Goal: Transaction & Acquisition: Purchase product/service

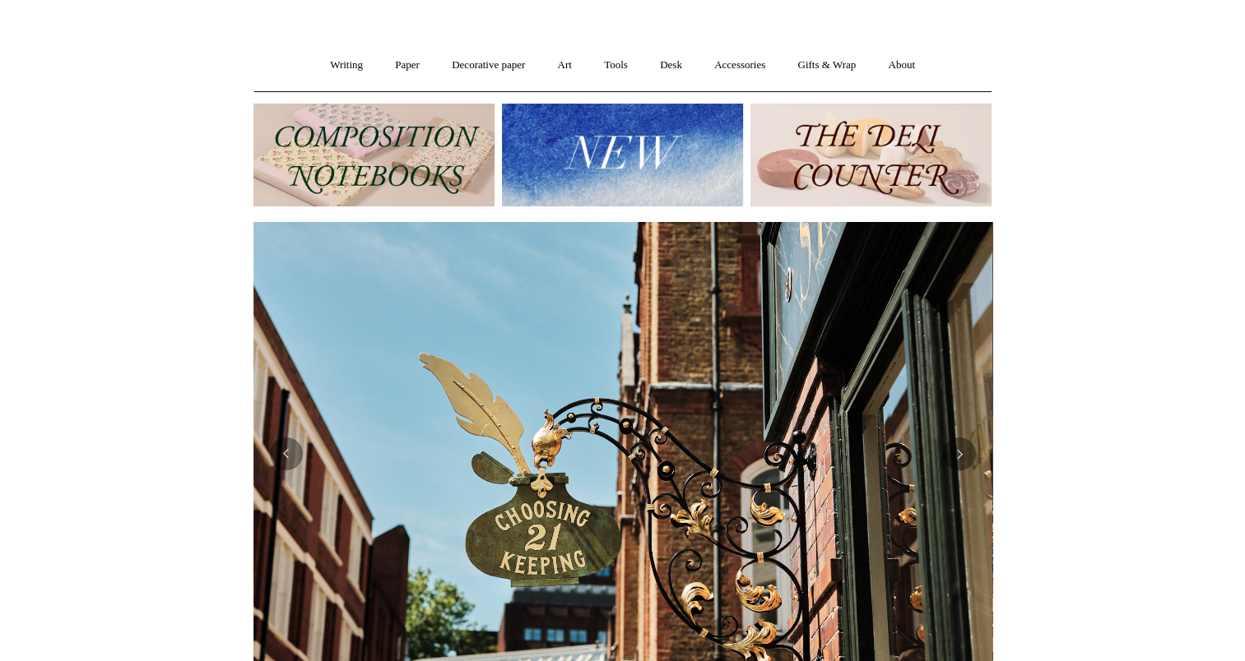
scroll to position [0, 739]
click at [288, 444] on button "Previous" at bounding box center [286, 454] width 33 height 33
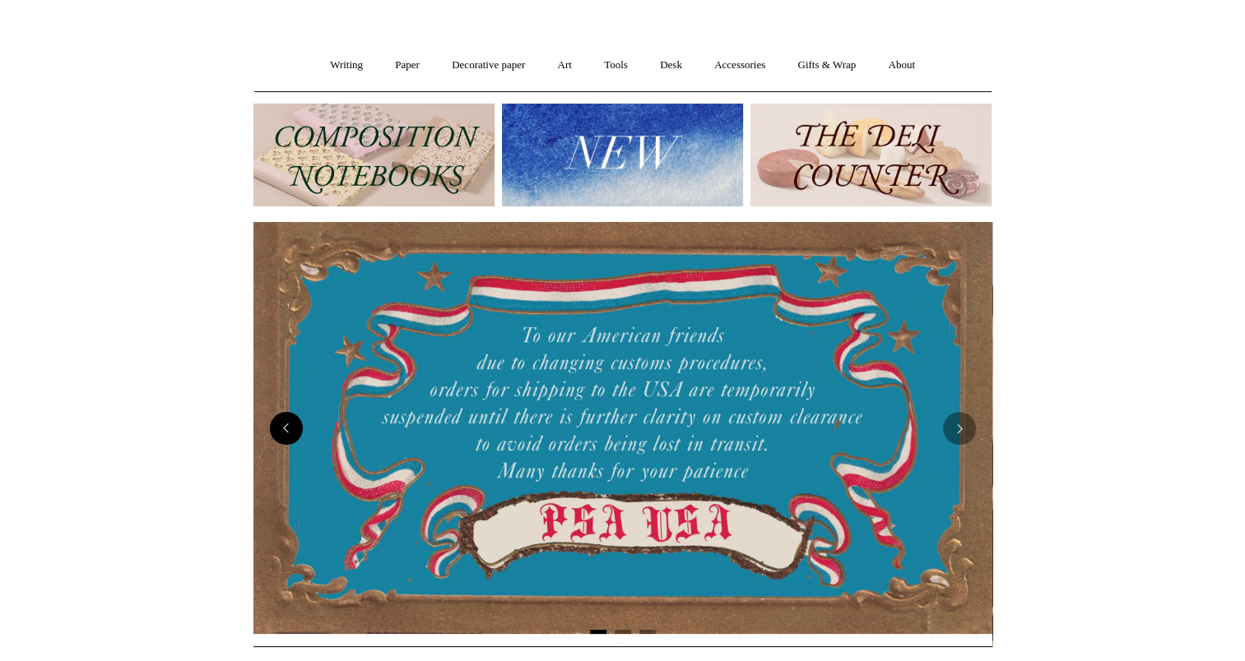
scroll to position [0, 0]
click at [395, 61] on link "Paper +" at bounding box center [407, 66] width 54 height 44
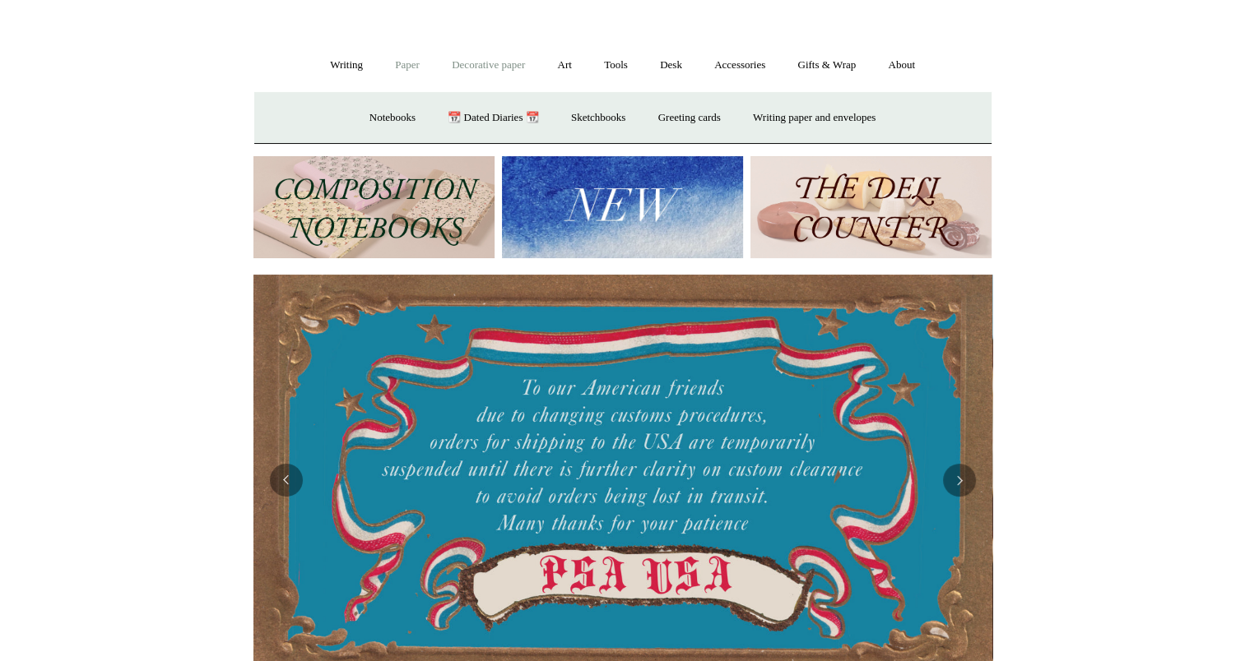
click at [518, 73] on link "Decorative paper +" at bounding box center [488, 66] width 103 height 44
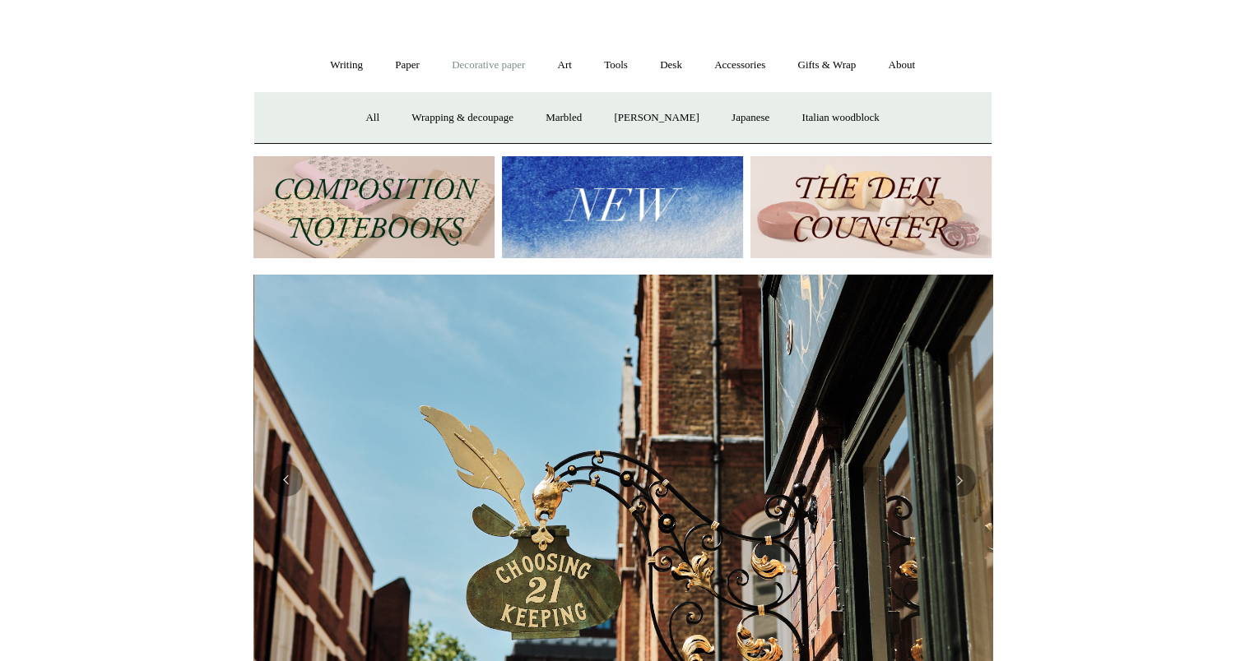
scroll to position [0, 739]
click at [763, 66] on link "Accessories +" at bounding box center [739, 66] width 81 height 44
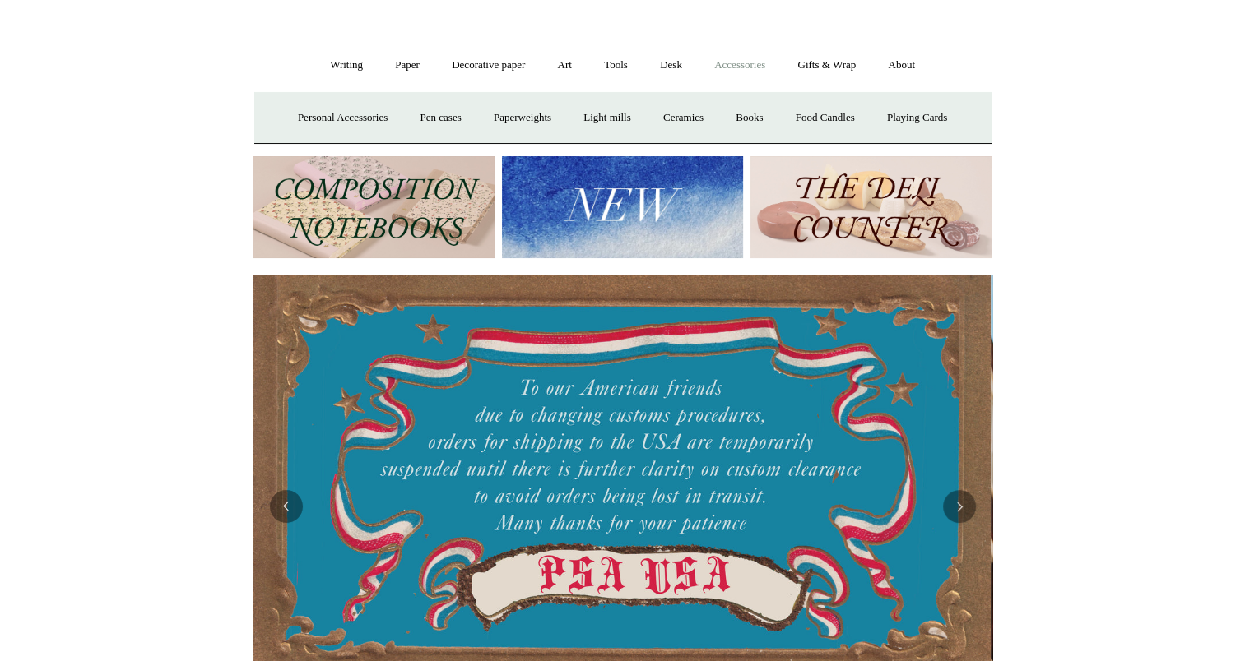
scroll to position [0, 0]
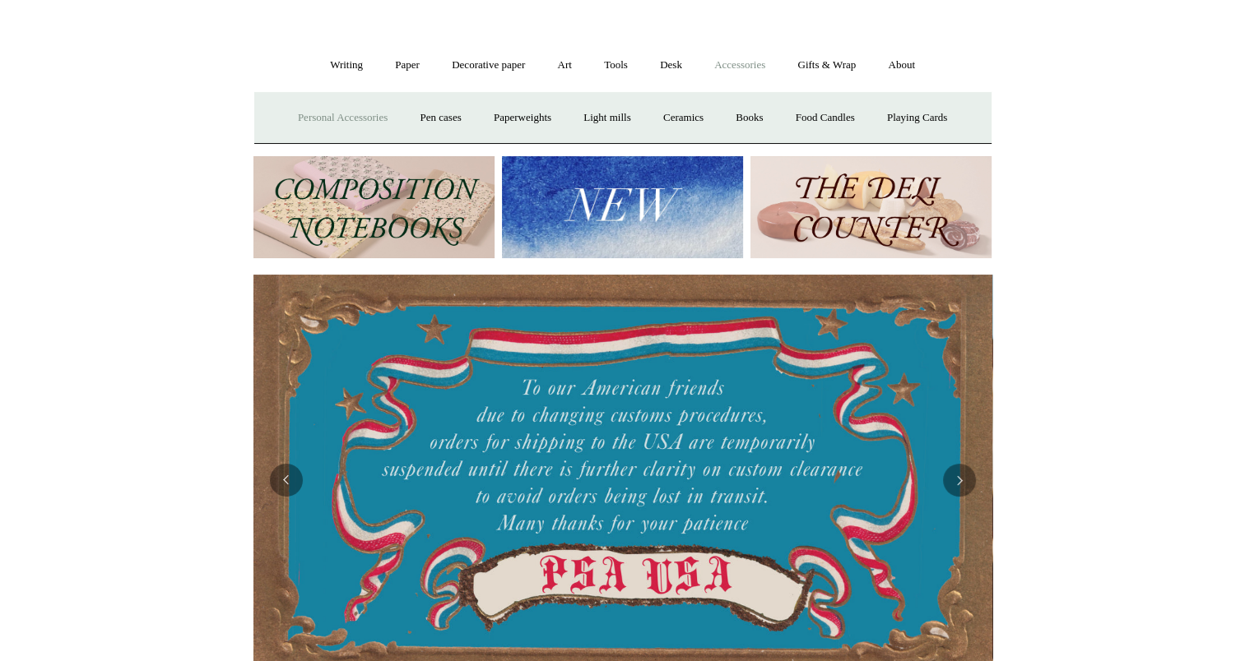
click at [349, 126] on link "Personal Accessories +" at bounding box center [342, 118] width 119 height 44
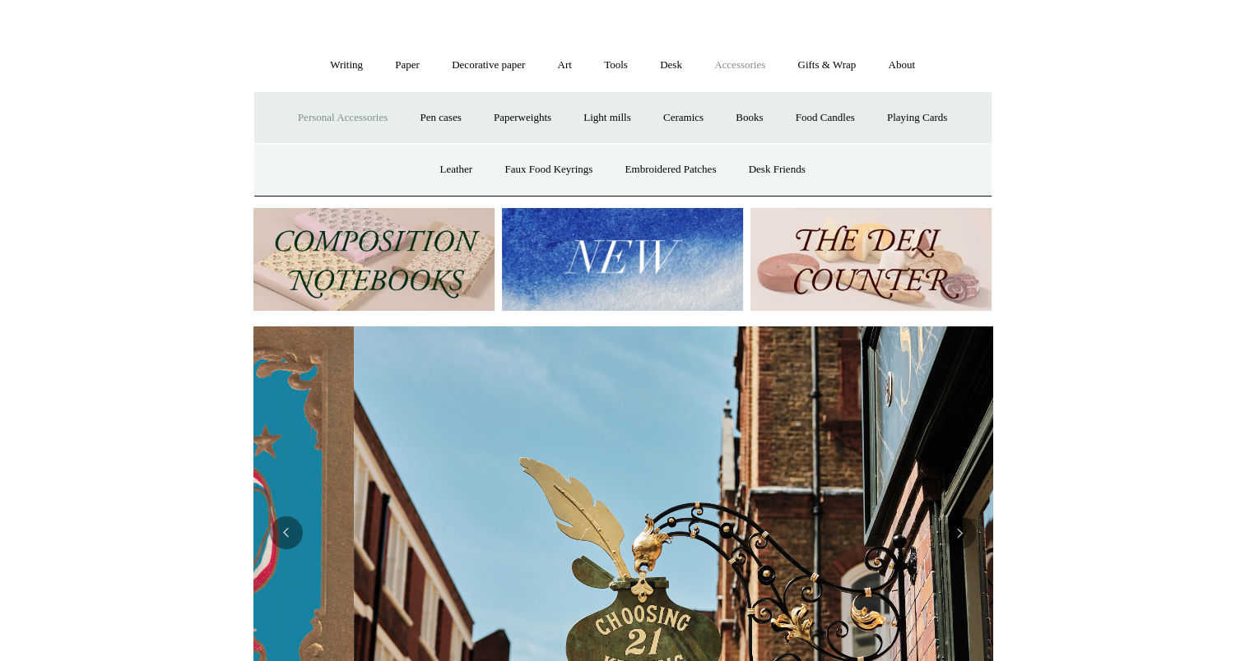
scroll to position [0, 739]
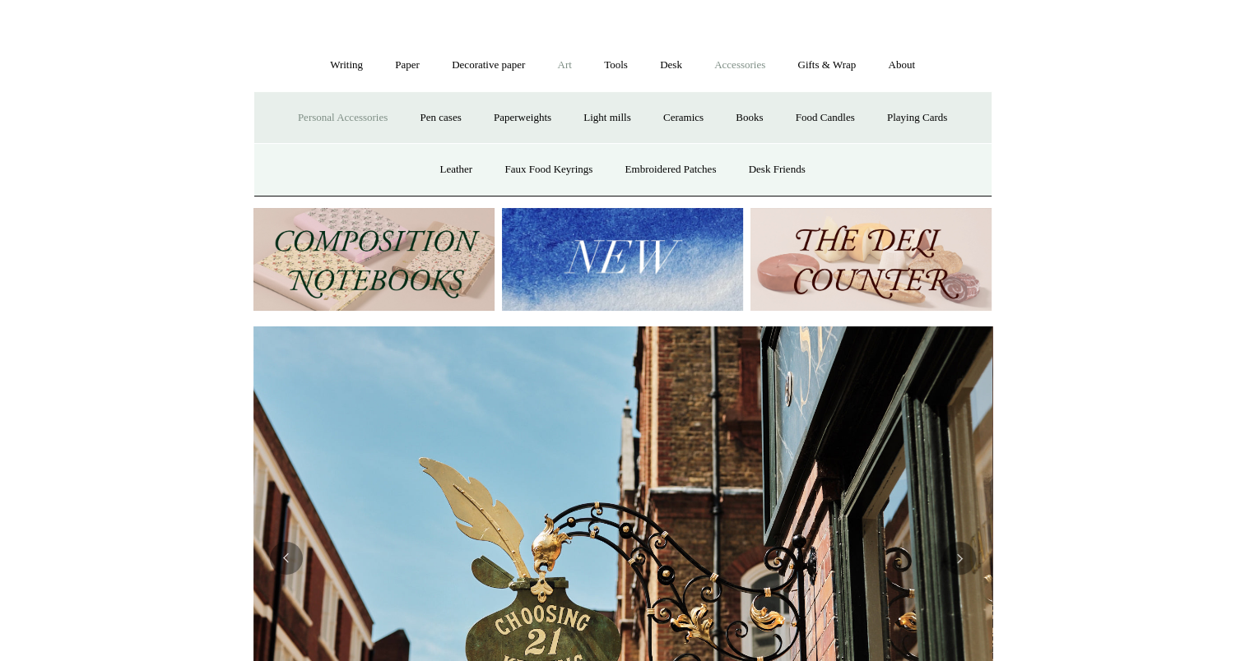
click at [573, 71] on link "Art +" at bounding box center [565, 66] width 44 height 44
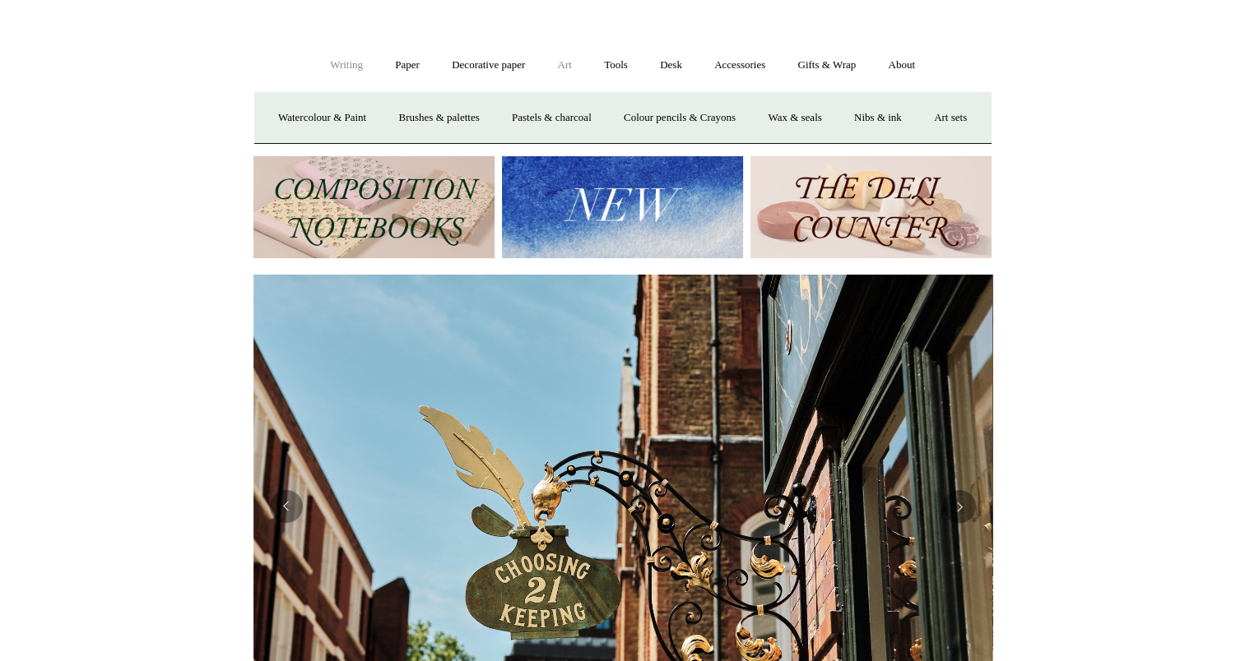
click at [339, 63] on link "Writing +" at bounding box center [346, 66] width 63 height 44
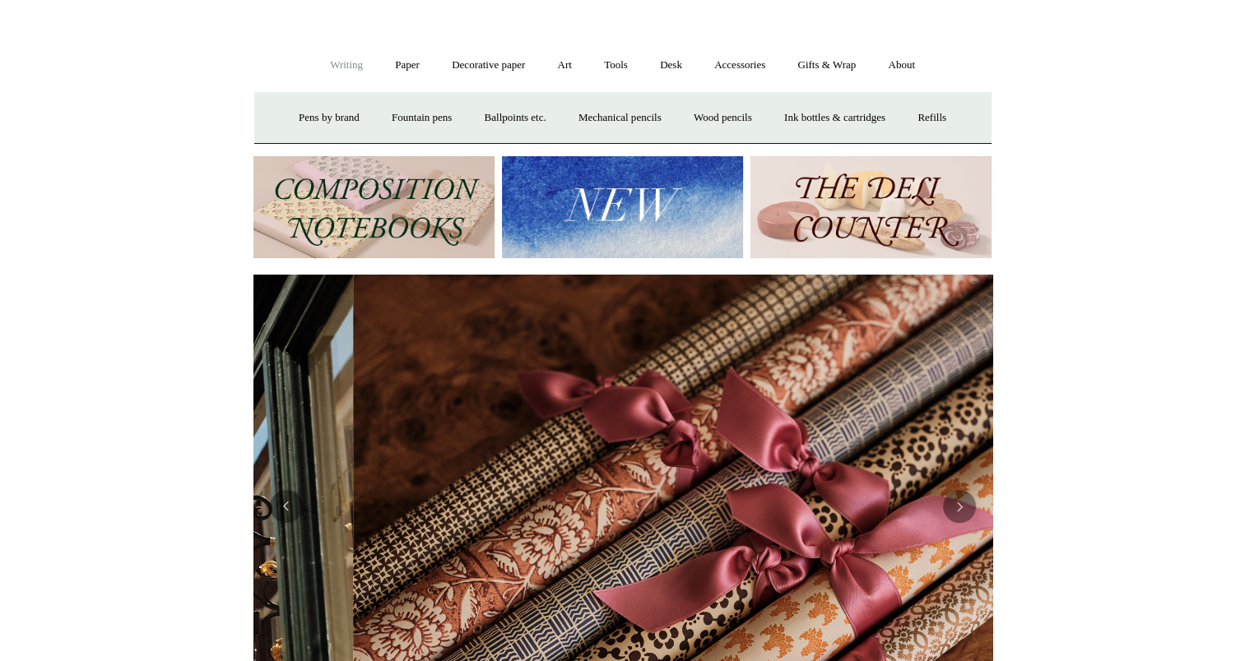
scroll to position [0, 1478]
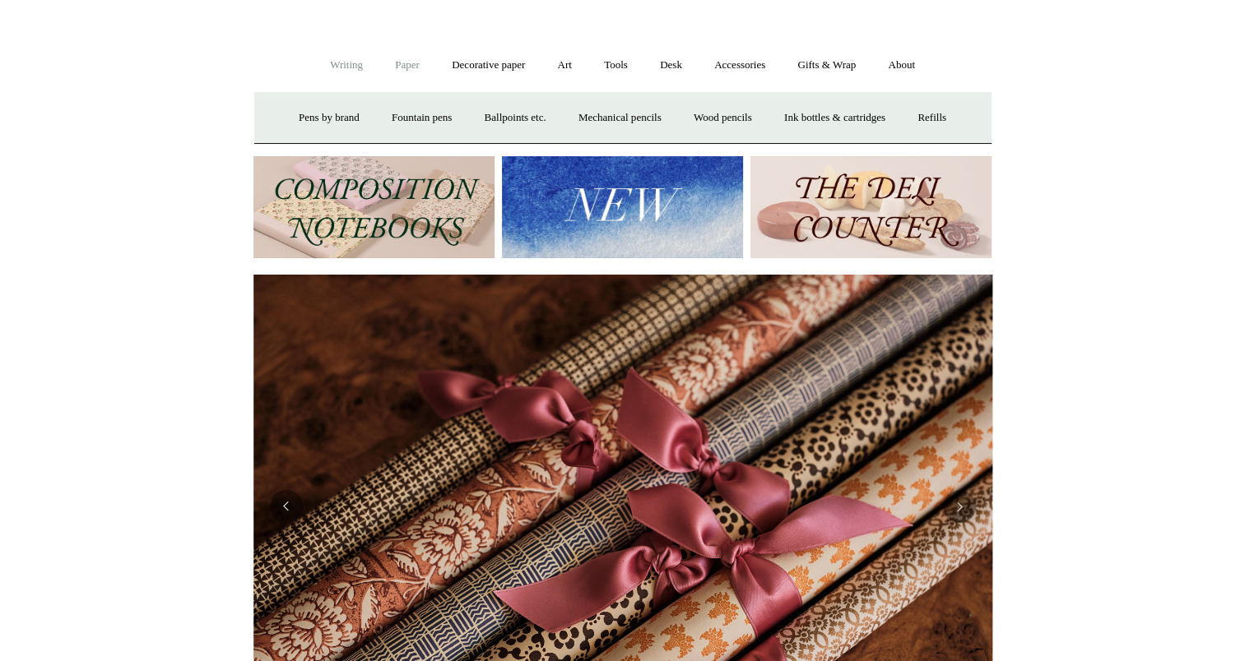
click at [395, 77] on link "Paper +" at bounding box center [407, 66] width 54 height 44
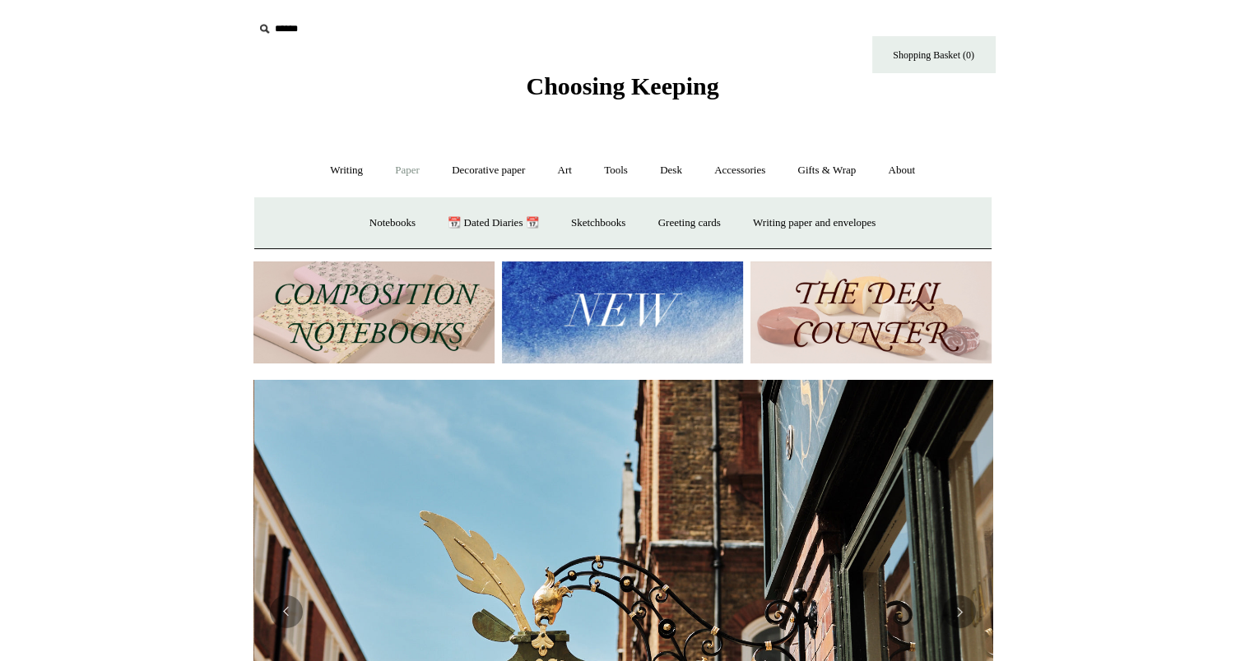
scroll to position [0, 739]
click at [698, 224] on link "Greeting cards +" at bounding box center [689, 224] width 92 height 44
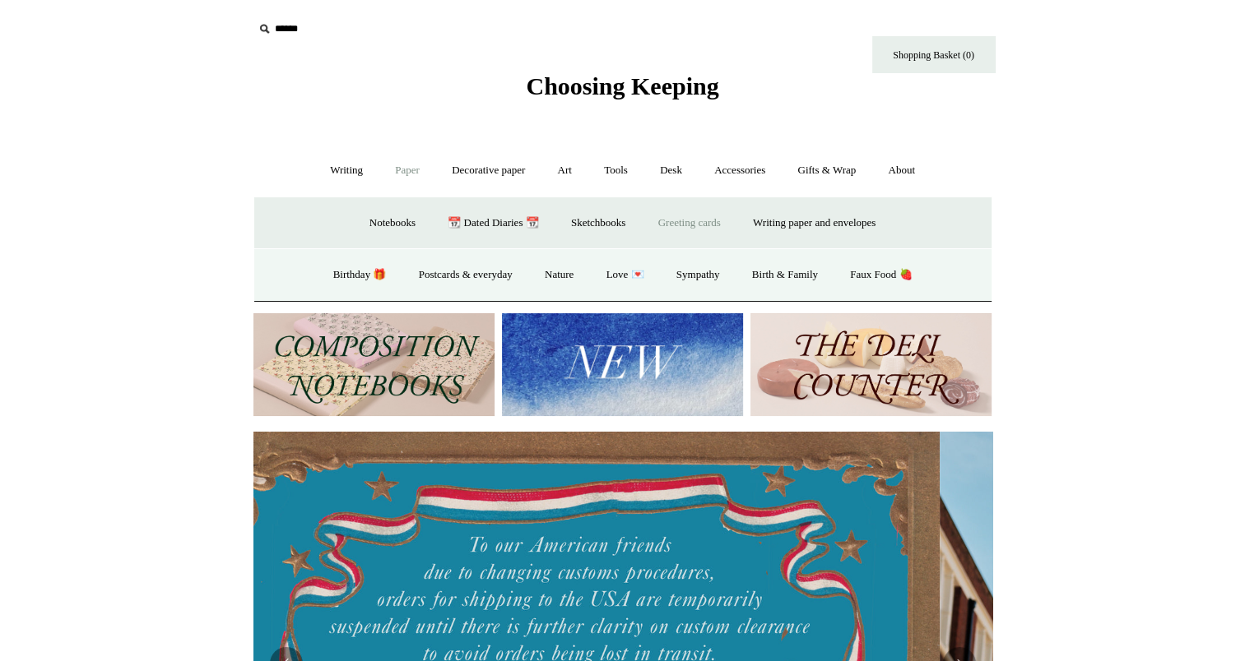
scroll to position [0, 0]
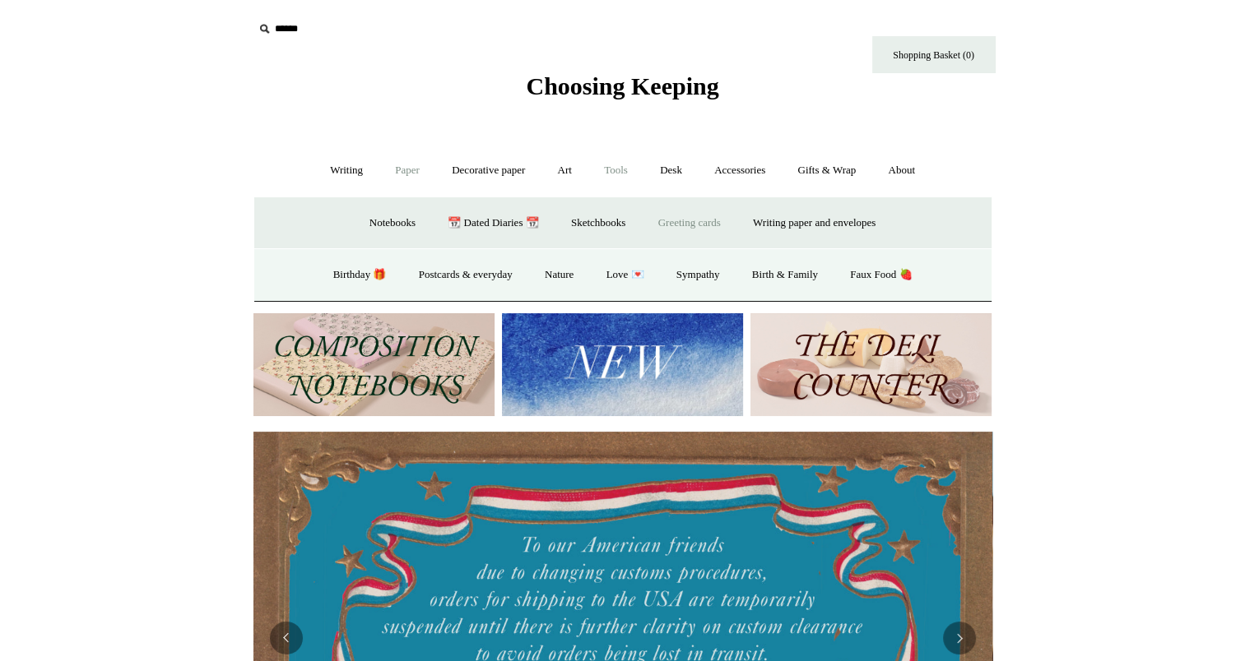
click at [629, 170] on link "Tools +" at bounding box center [615, 171] width 53 height 44
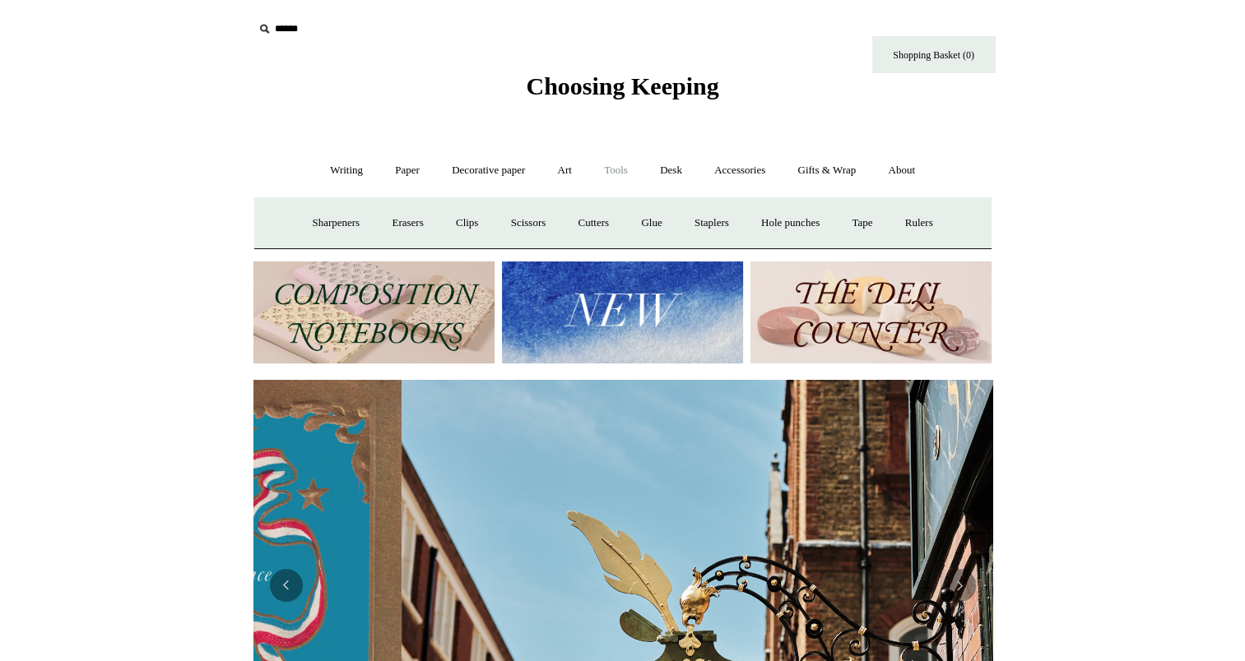
scroll to position [0, 739]
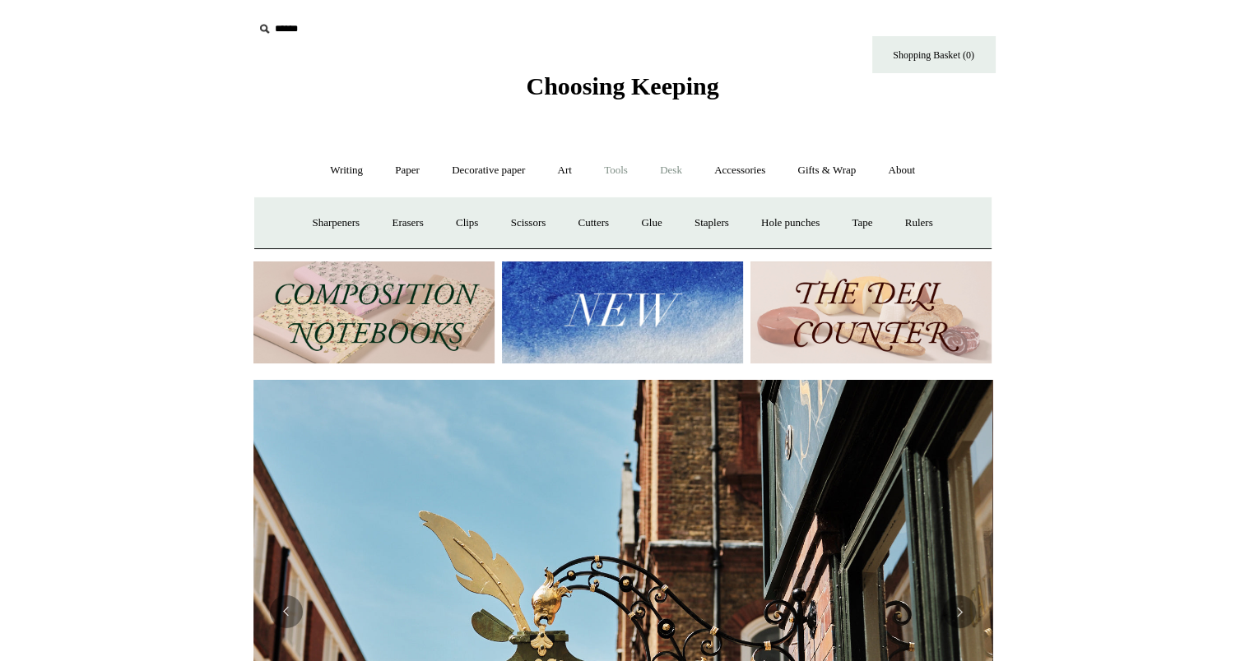
click at [692, 175] on link "Desk +" at bounding box center [671, 171] width 52 height 44
click at [751, 169] on link "Accessories +" at bounding box center [739, 171] width 81 height 44
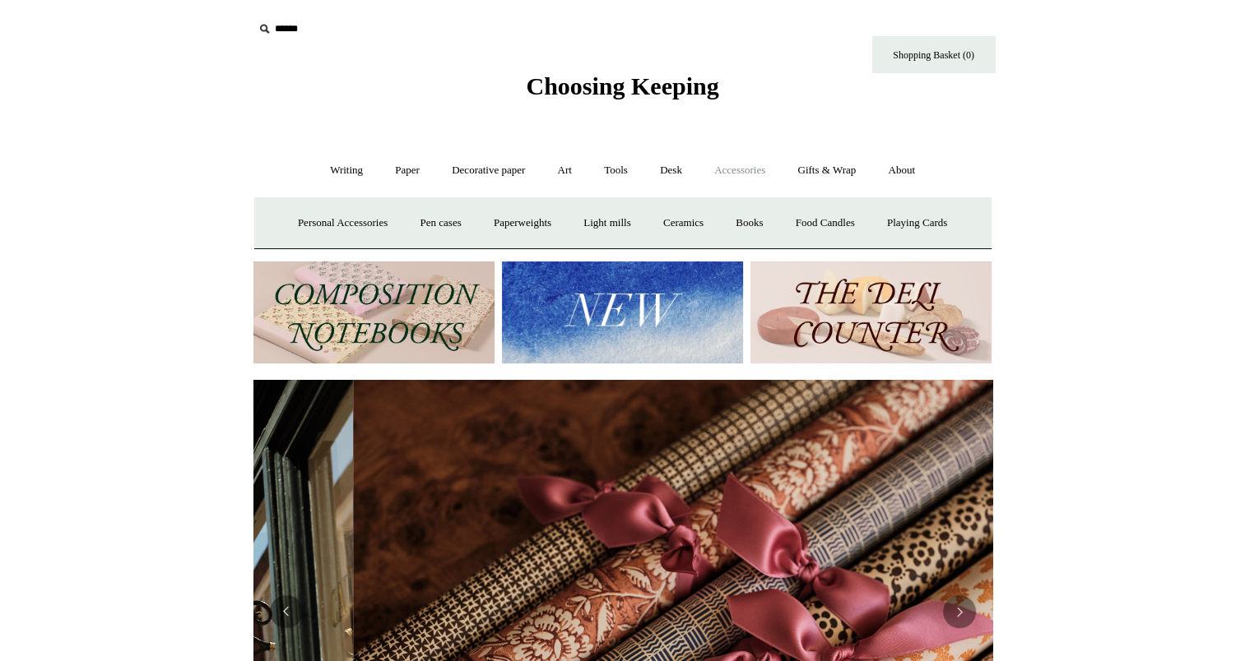
scroll to position [0, 1478]
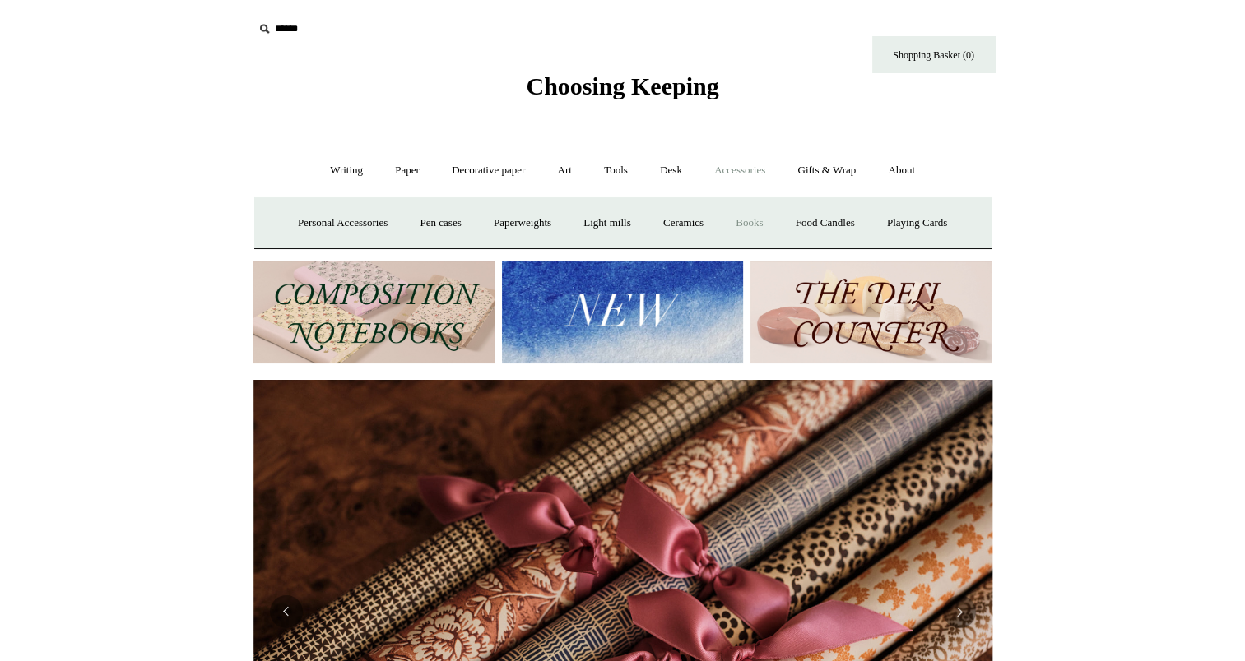
click at [771, 230] on link "Books" at bounding box center [749, 224] width 57 height 44
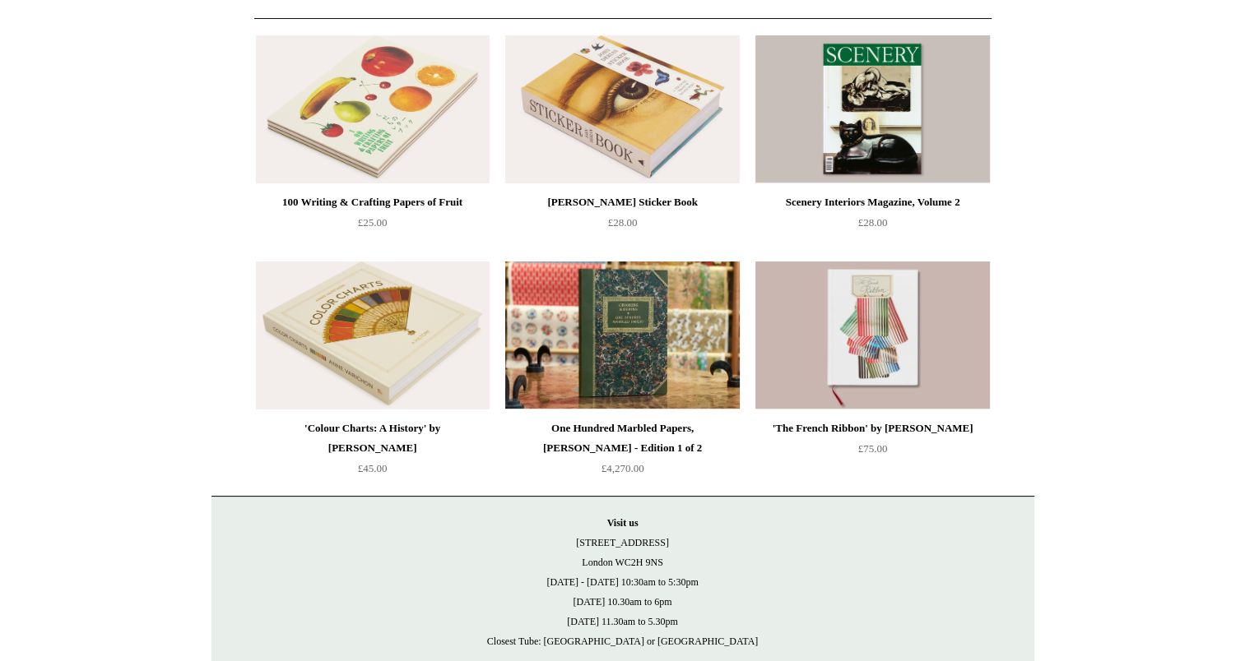
scroll to position [173, 0]
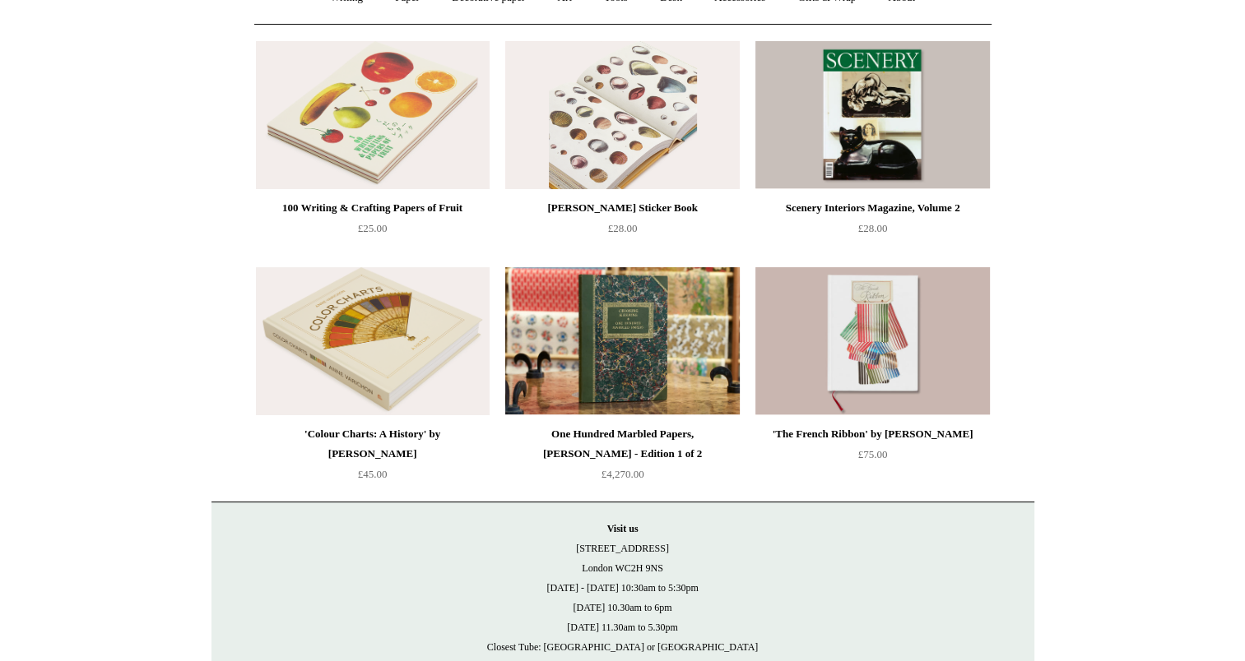
click at [687, 182] on img at bounding box center [622, 115] width 234 height 148
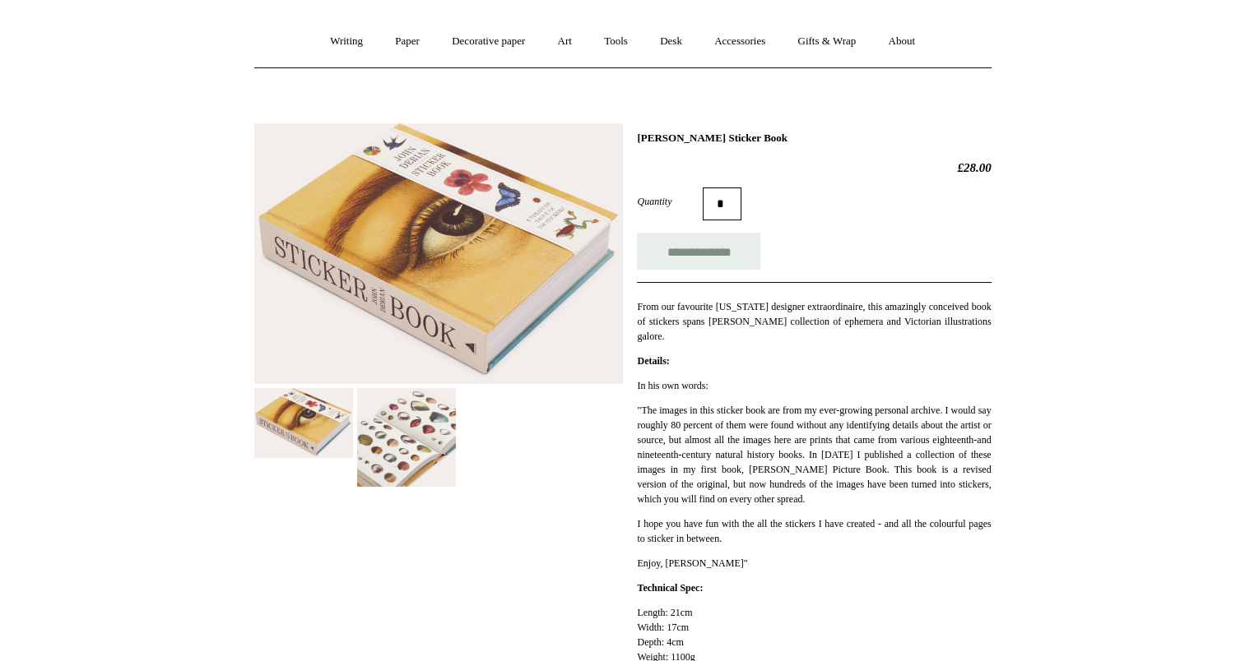
scroll to position [148, 0]
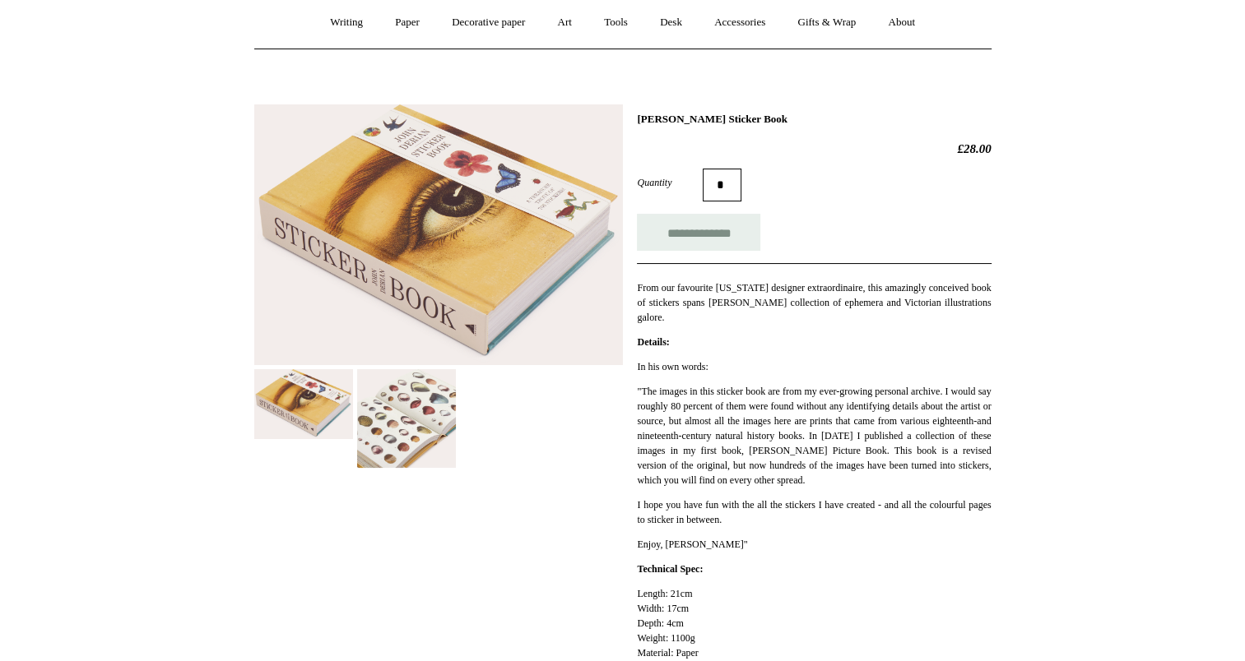
click at [404, 428] on img at bounding box center [406, 418] width 99 height 99
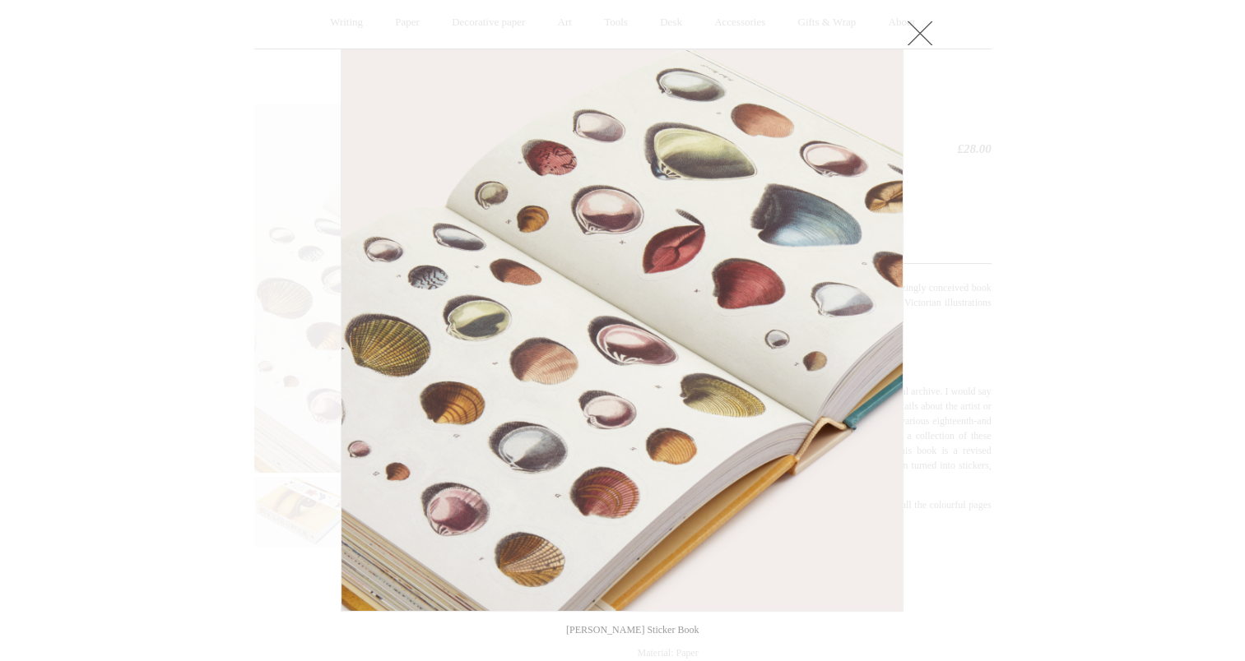
click at [915, 26] on link at bounding box center [919, 32] width 33 height 33
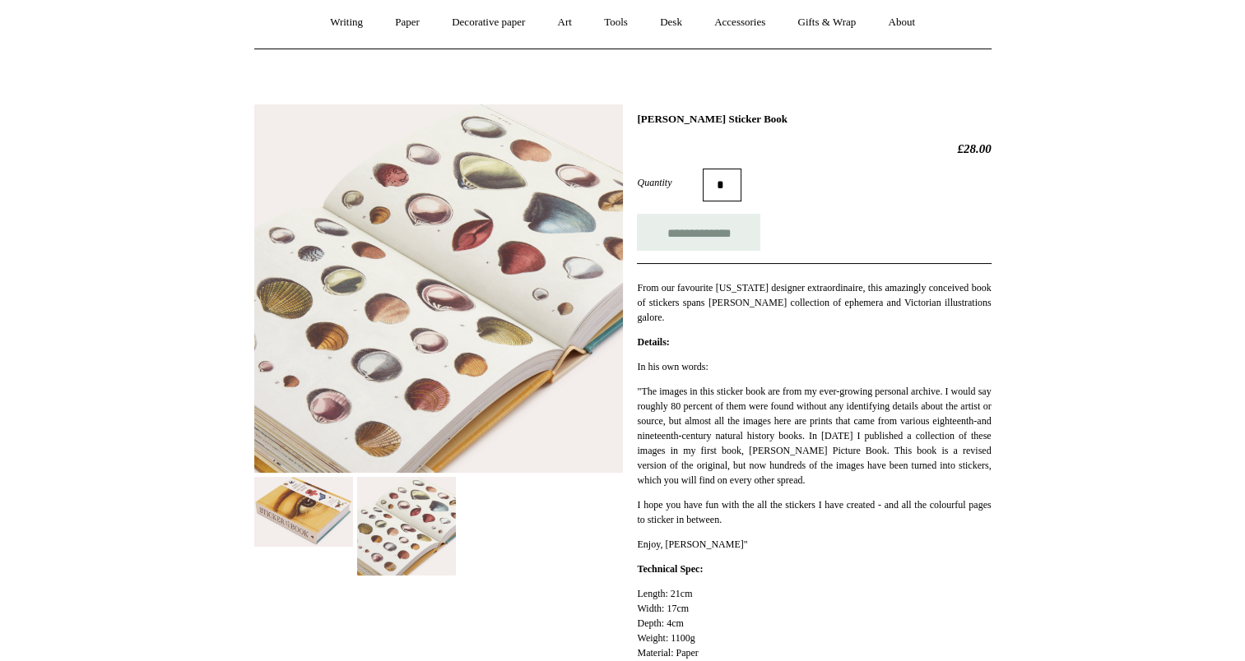
drag, startPoint x: 783, startPoint y: 115, endPoint x: 636, endPoint y: 114, distance: 147.3
click at [637, 114] on h1 "John Derian Sticker Book" at bounding box center [814, 119] width 354 height 13
copy h1 "John Derian Sticker Book"
